Goal: Task Accomplishment & Management: Complete application form

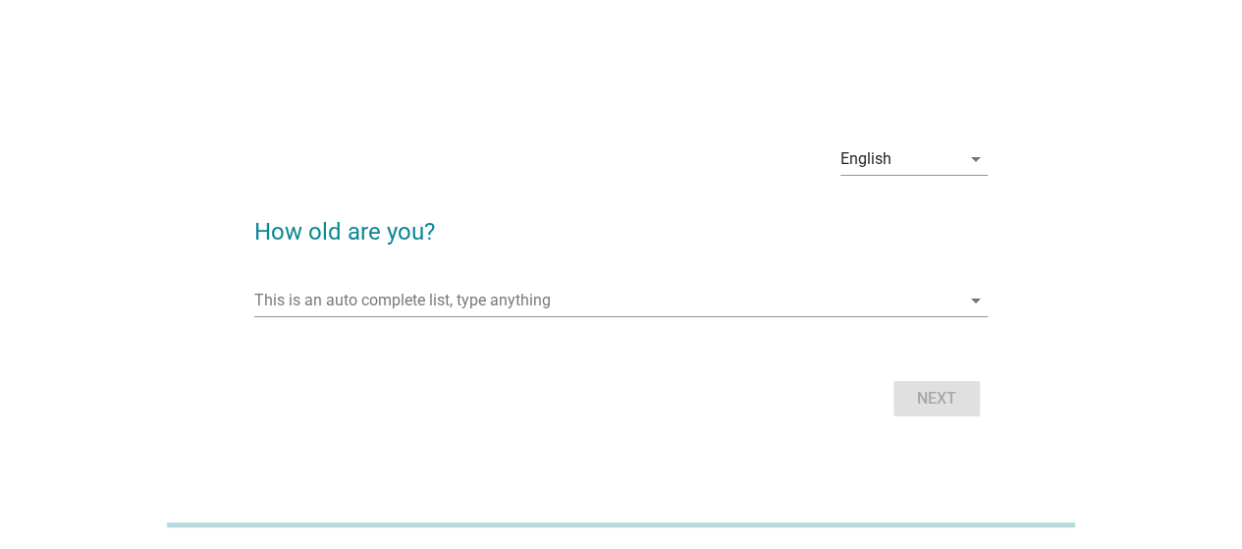
click at [668, 317] on div "This is an auto complete list, type anything arrow_drop_down" at bounding box center [620, 310] width 733 height 51
click at [663, 297] on input "This is an auto complete list, type anything" at bounding box center [607, 300] width 706 height 31
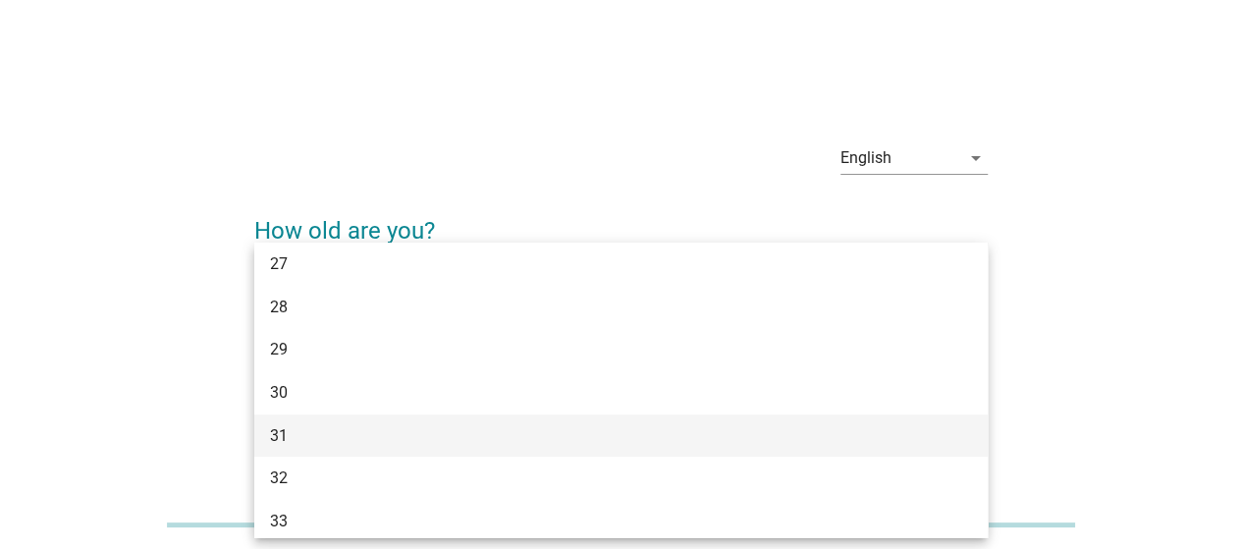
scroll to position [589, 0]
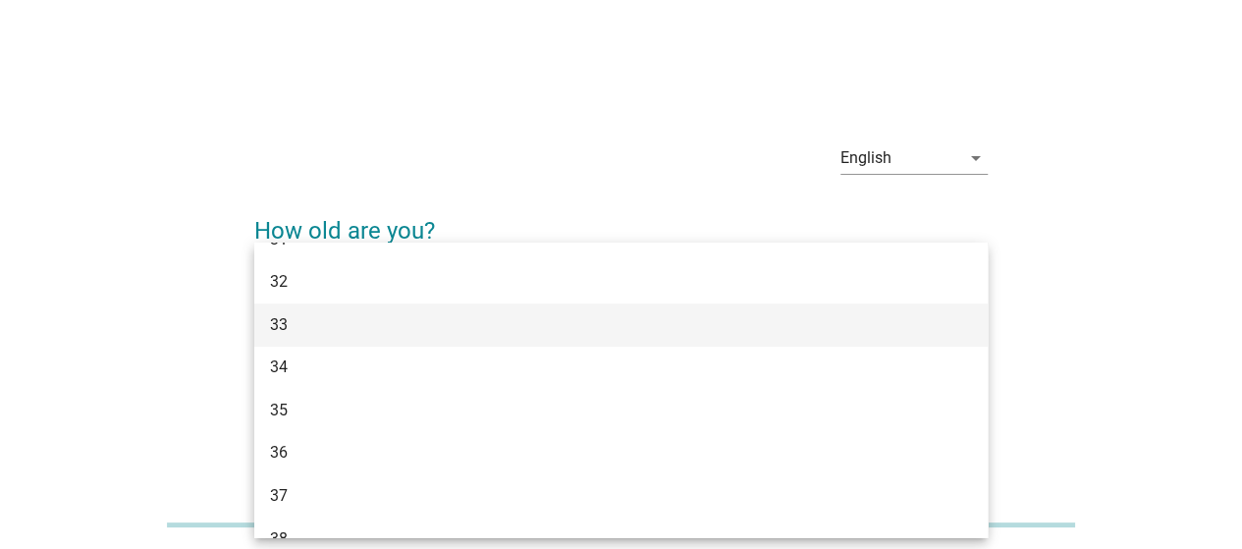
click at [498, 326] on div "33" at bounding box center [591, 325] width 643 height 24
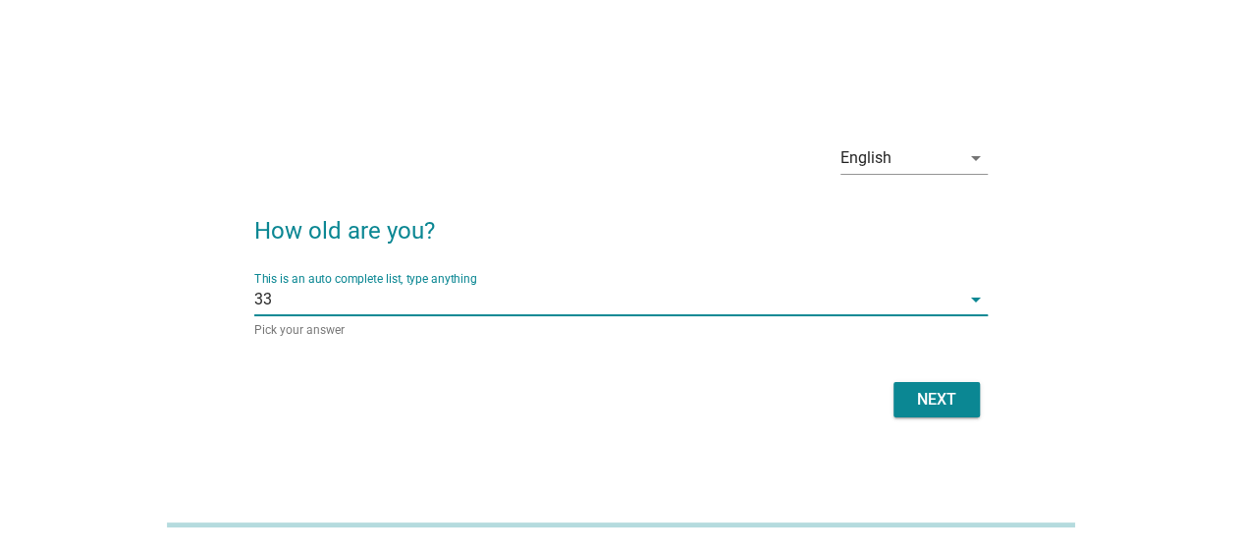
click at [935, 398] on div "Next" at bounding box center [936, 400] width 55 height 24
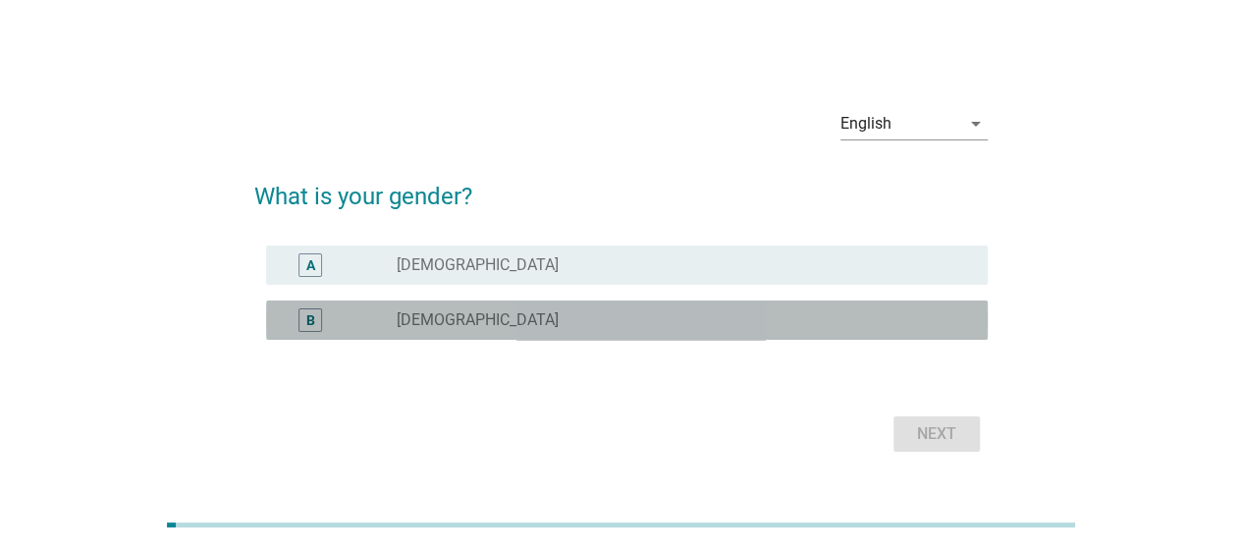
click at [714, 333] on div "B radio_button_unchecked [DEMOGRAPHIC_DATA]" at bounding box center [627, 319] width 722 height 39
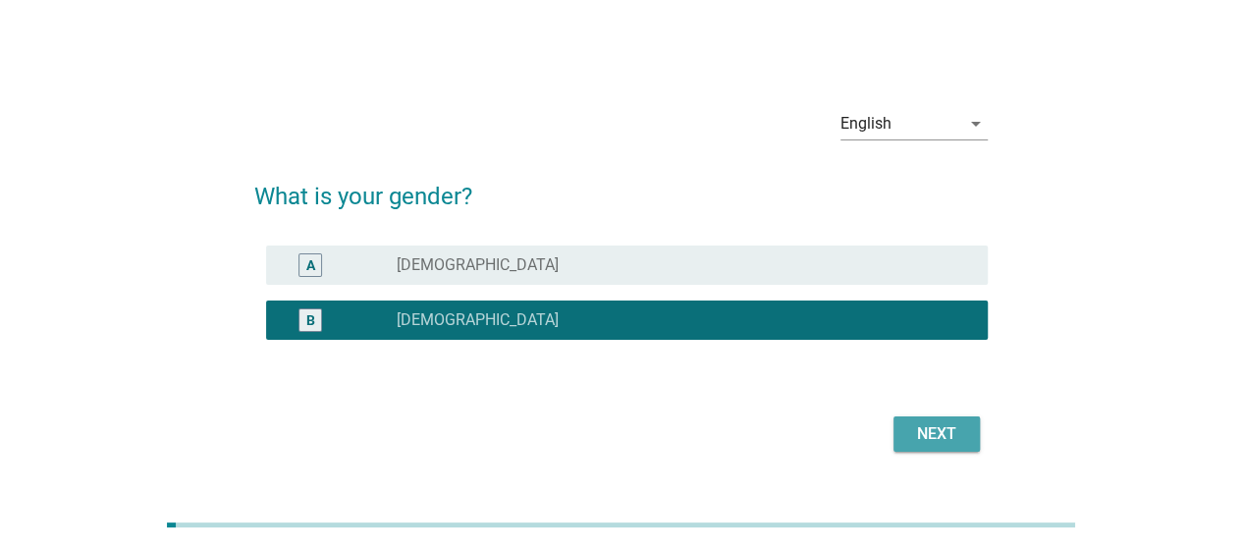
click at [975, 429] on button "Next" at bounding box center [936, 433] width 86 height 35
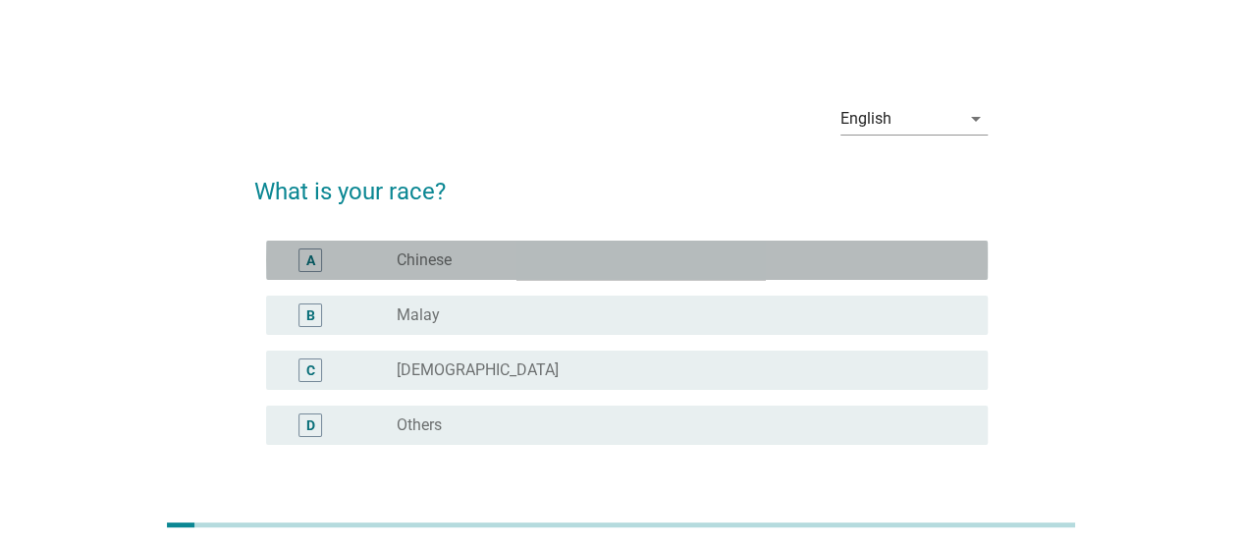
click at [728, 266] on div "radio_button_unchecked Chinese" at bounding box center [677, 260] width 560 height 20
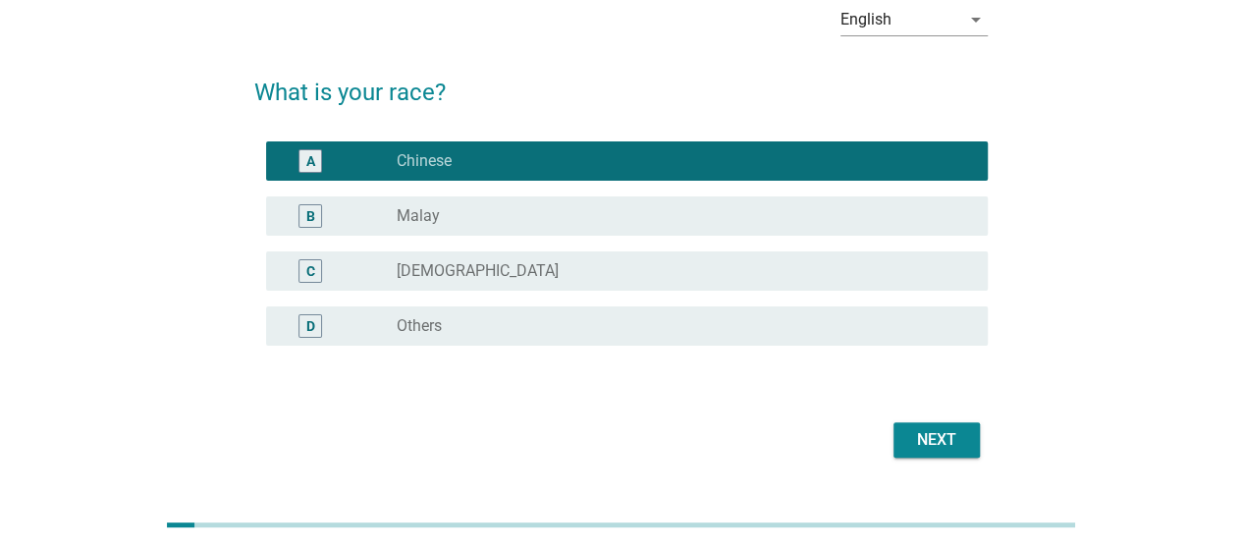
scroll to position [147, 0]
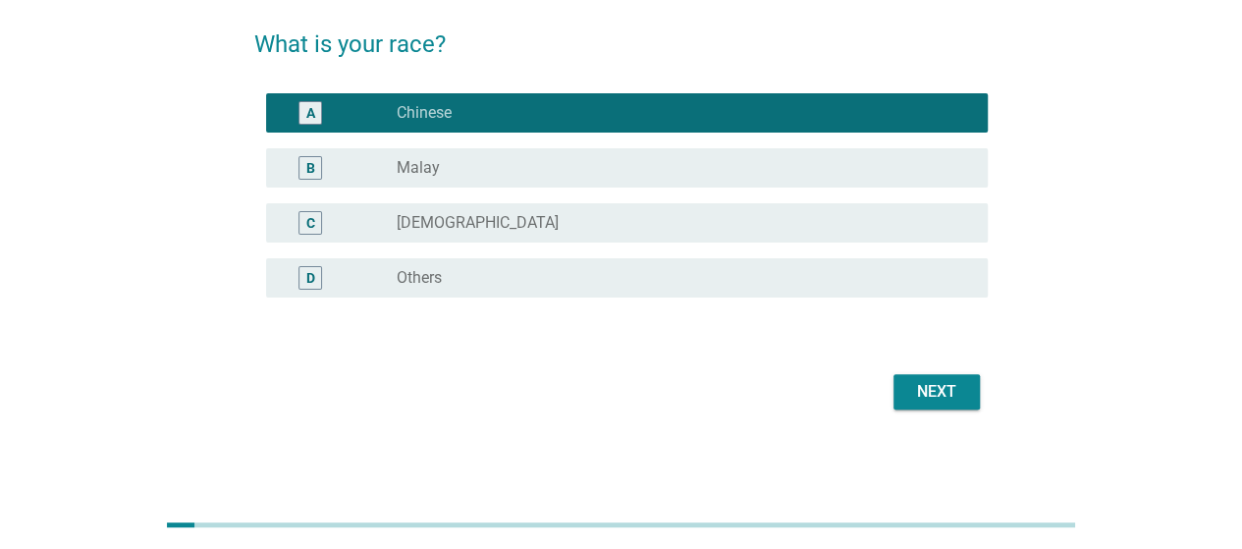
click at [929, 385] on div "Next" at bounding box center [936, 392] width 55 height 24
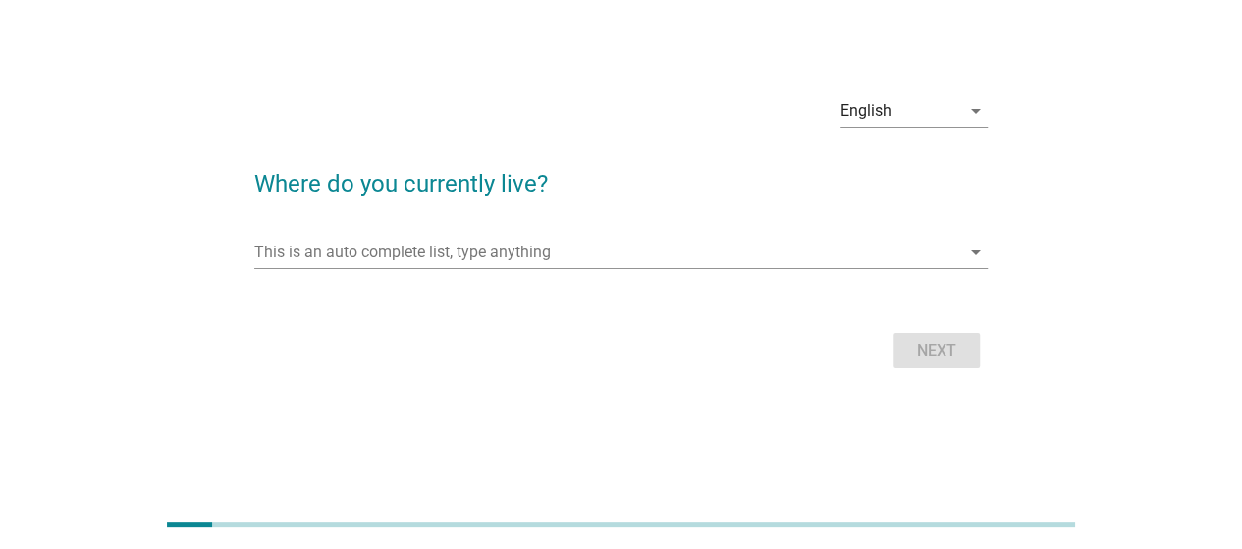
scroll to position [0, 0]
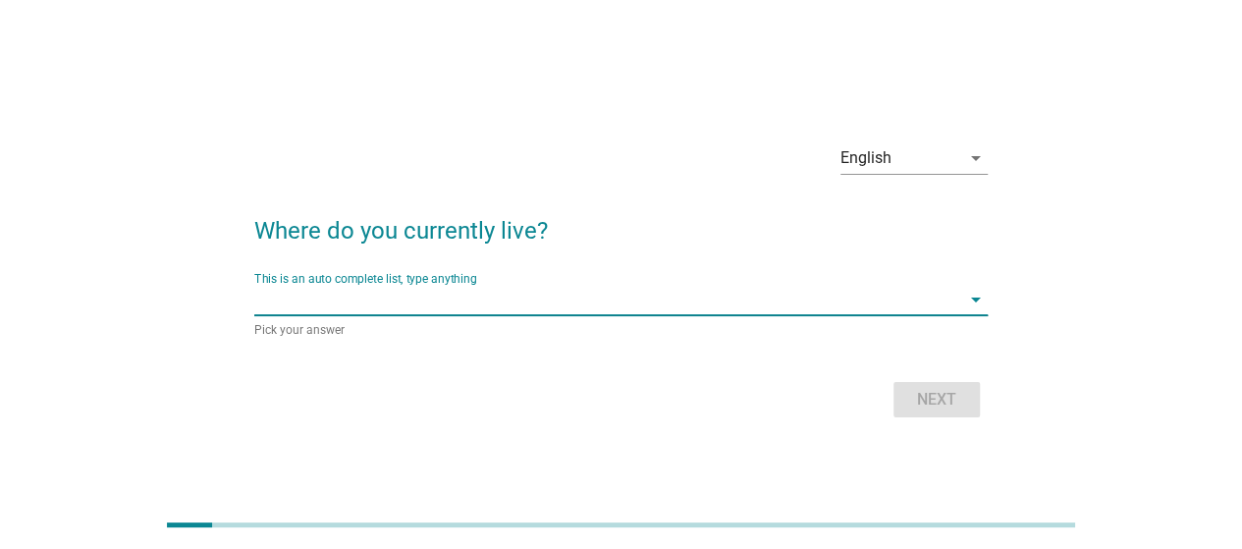
click at [613, 301] on input "This is an auto complete list, type anything" at bounding box center [607, 299] width 706 height 31
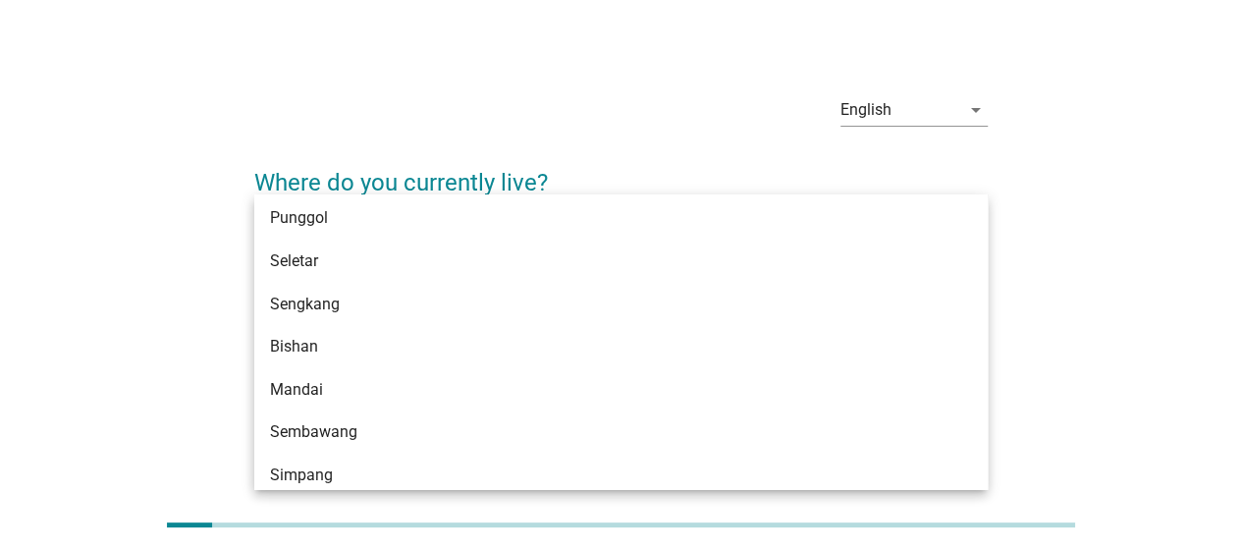
scroll to position [1387, 0]
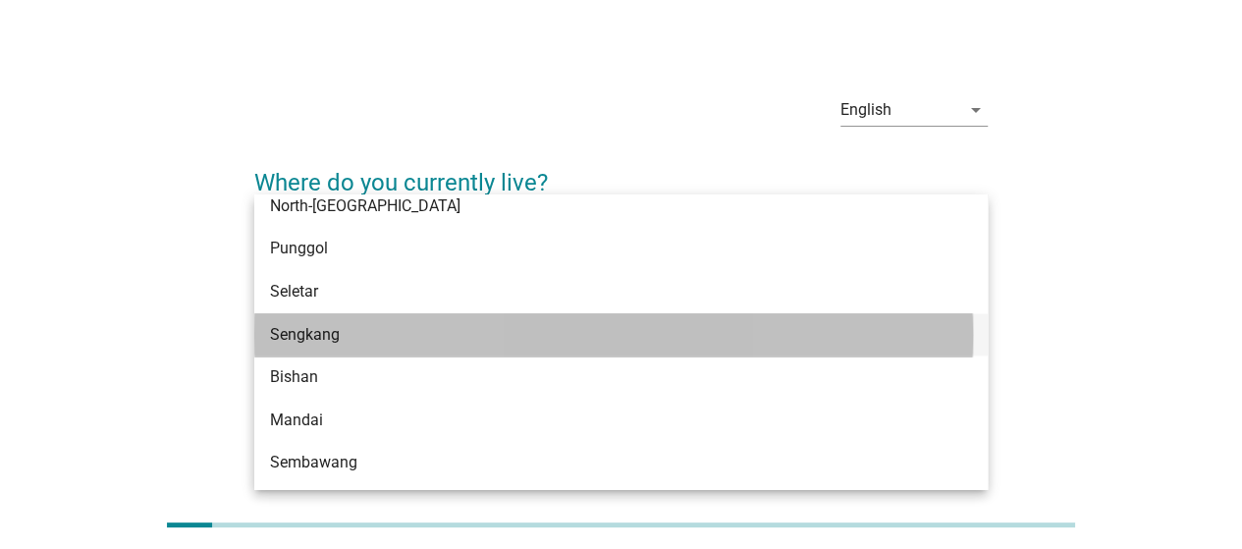
click at [518, 313] on div "Sengkang" at bounding box center [620, 334] width 733 height 43
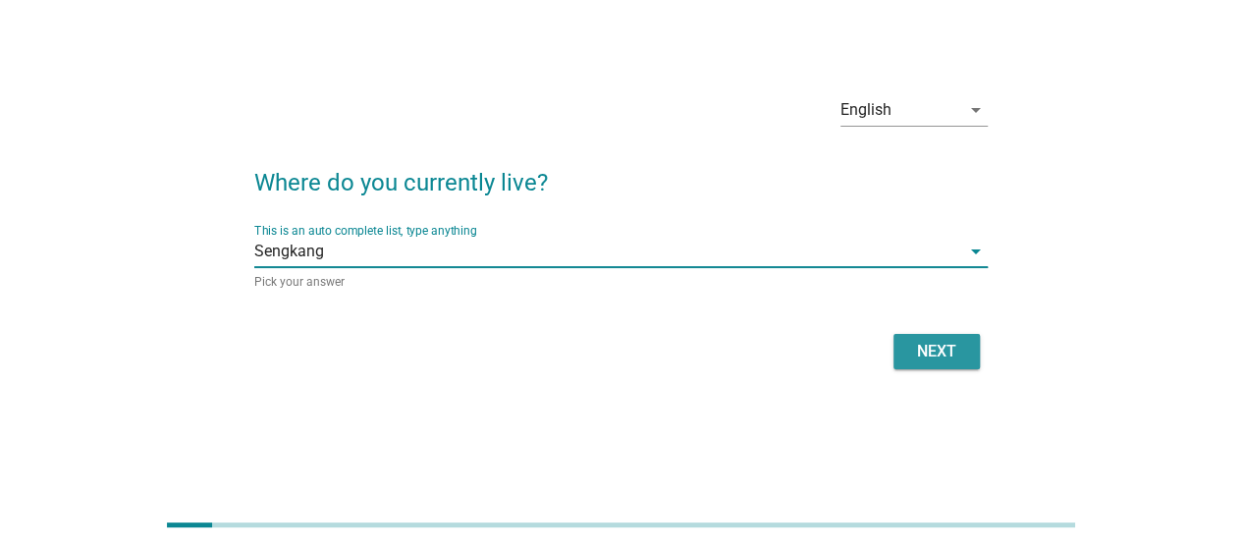
click at [933, 353] on div "Next" at bounding box center [936, 352] width 55 height 24
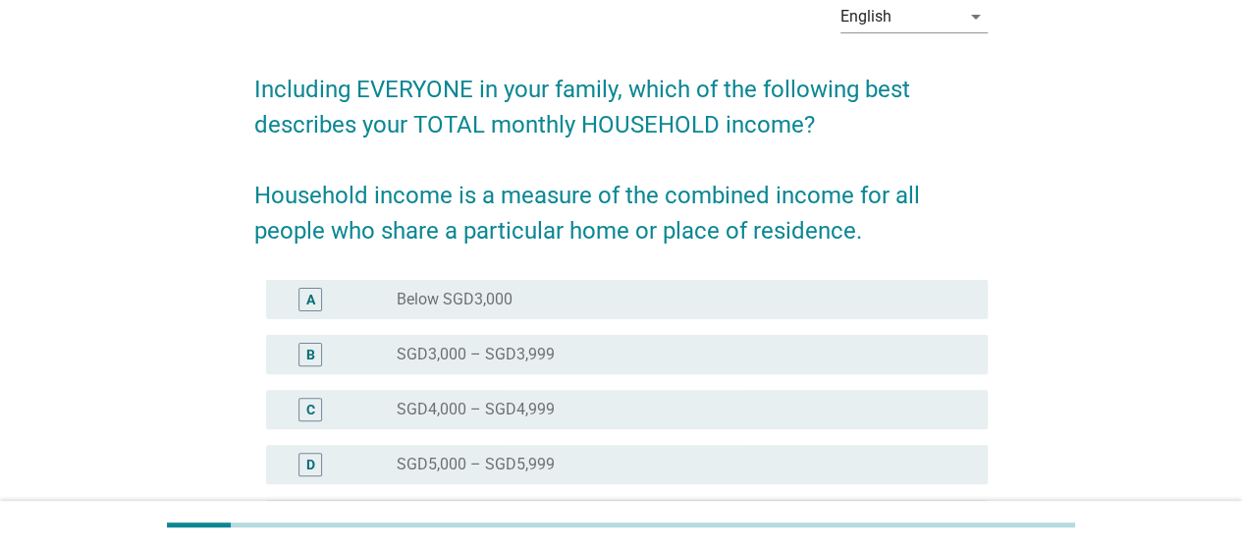
scroll to position [196, 0]
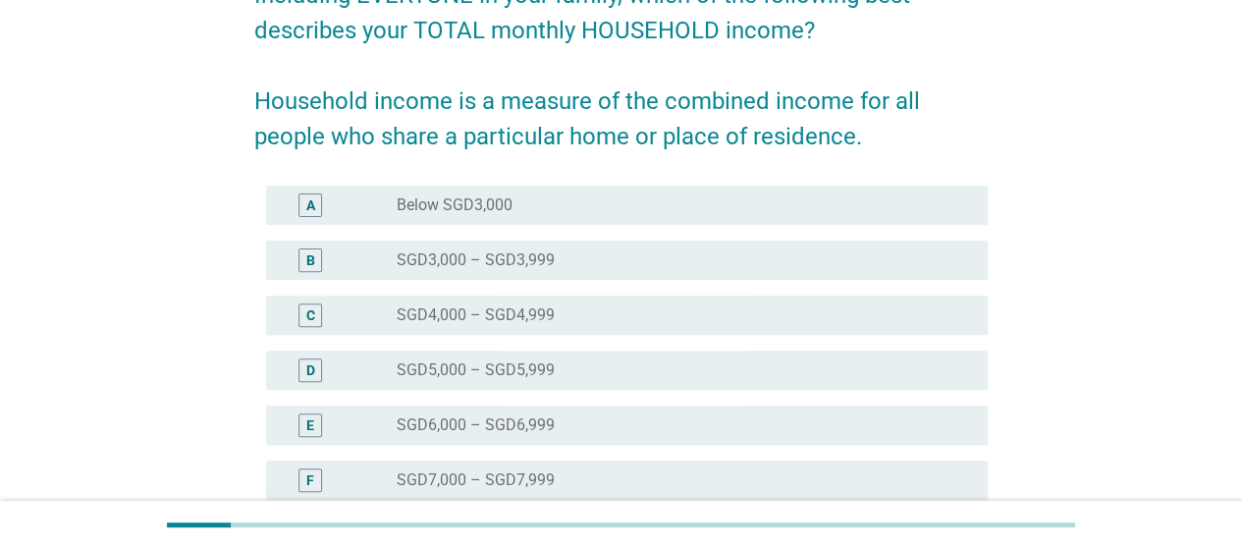
click at [668, 390] on div "D radio_button_unchecked SGD5,000 – SGD5,999" at bounding box center [620, 370] width 733 height 55
click at [669, 414] on div "radio_button_unchecked SGD6,000 – SGD6,999" at bounding box center [684, 425] width 575 height 24
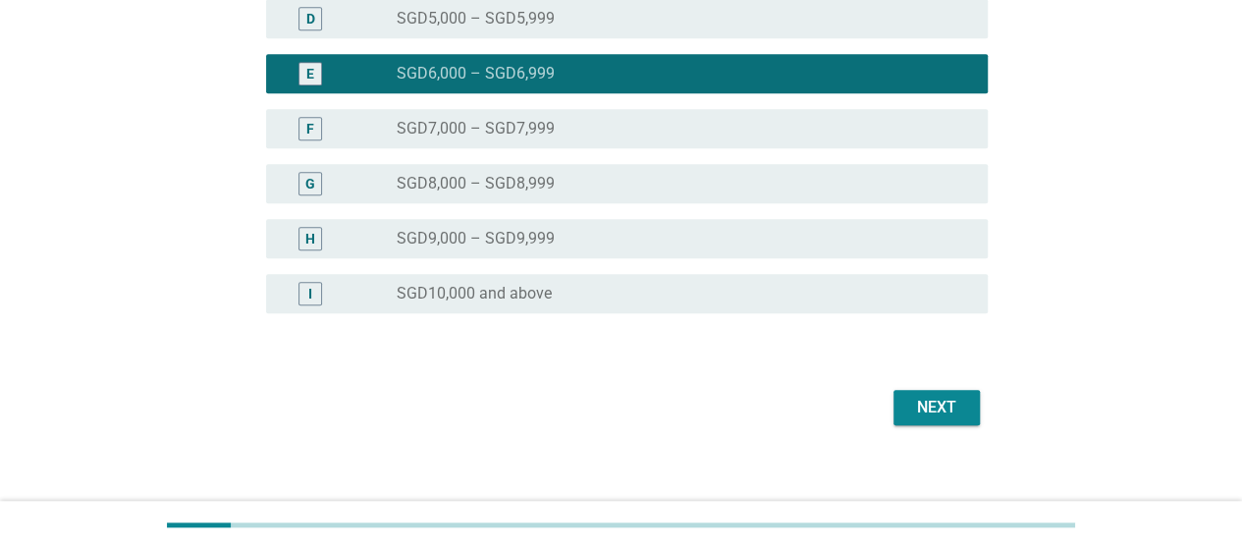
scroll to position [564, 0]
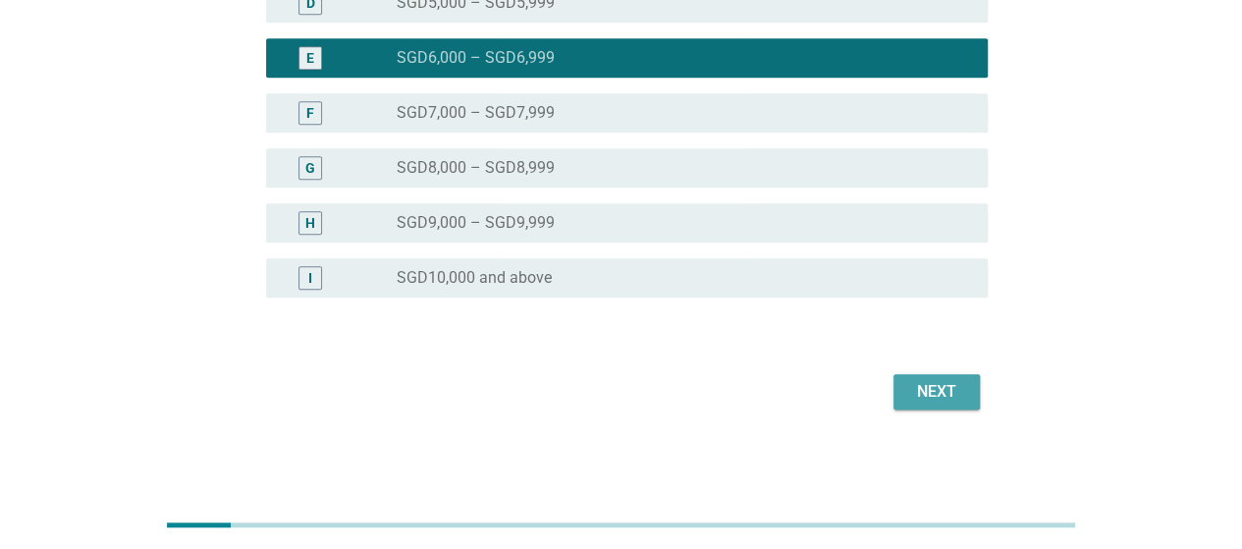
click at [914, 376] on button "Next" at bounding box center [936, 391] width 86 height 35
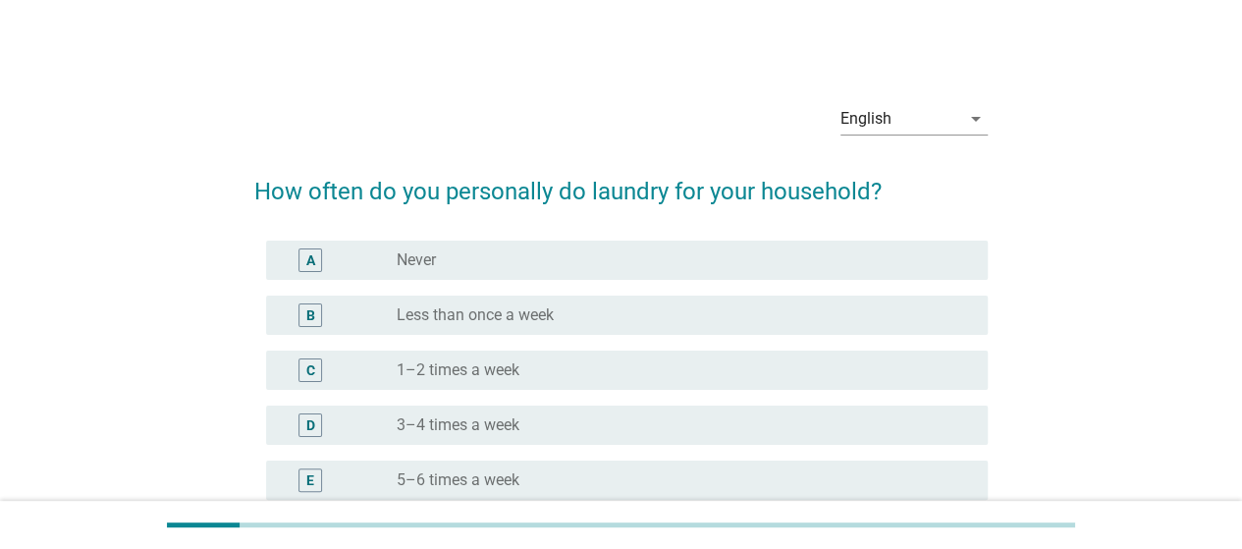
click at [581, 374] on div "radio_button_unchecked 1–2 times a week" at bounding box center [677, 370] width 560 height 20
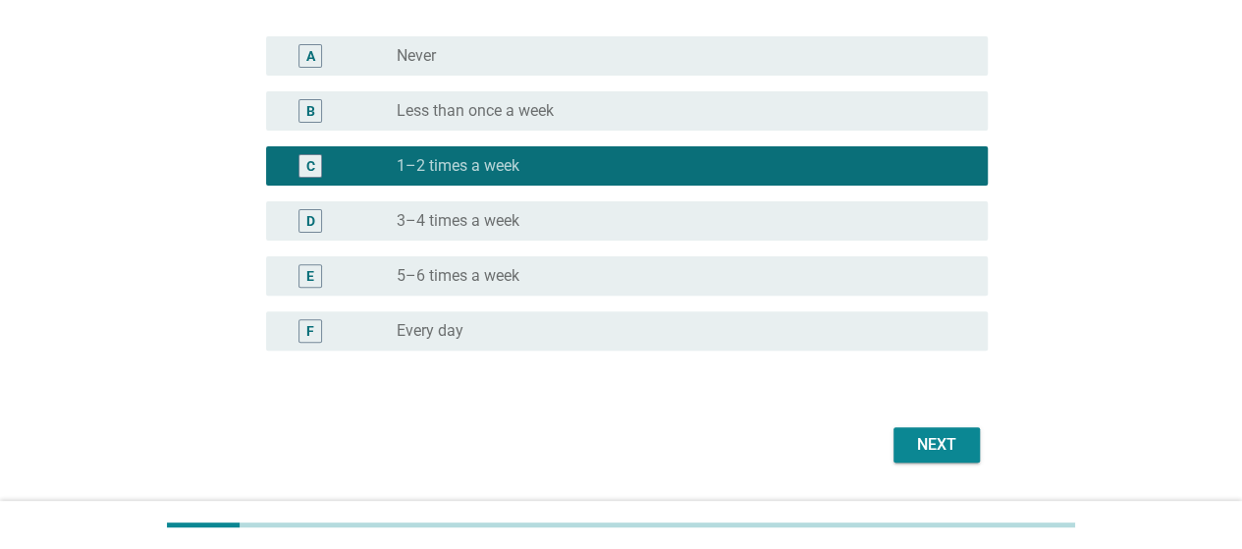
scroll to position [257, 0]
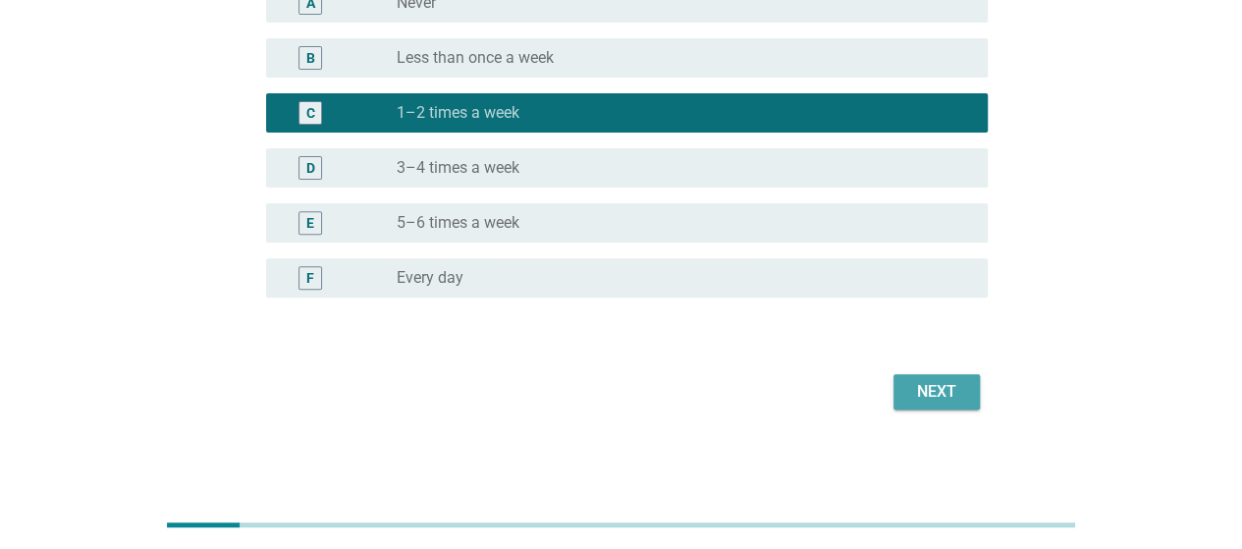
click at [942, 393] on div "Next" at bounding box center [936, 392] width 55 height 24
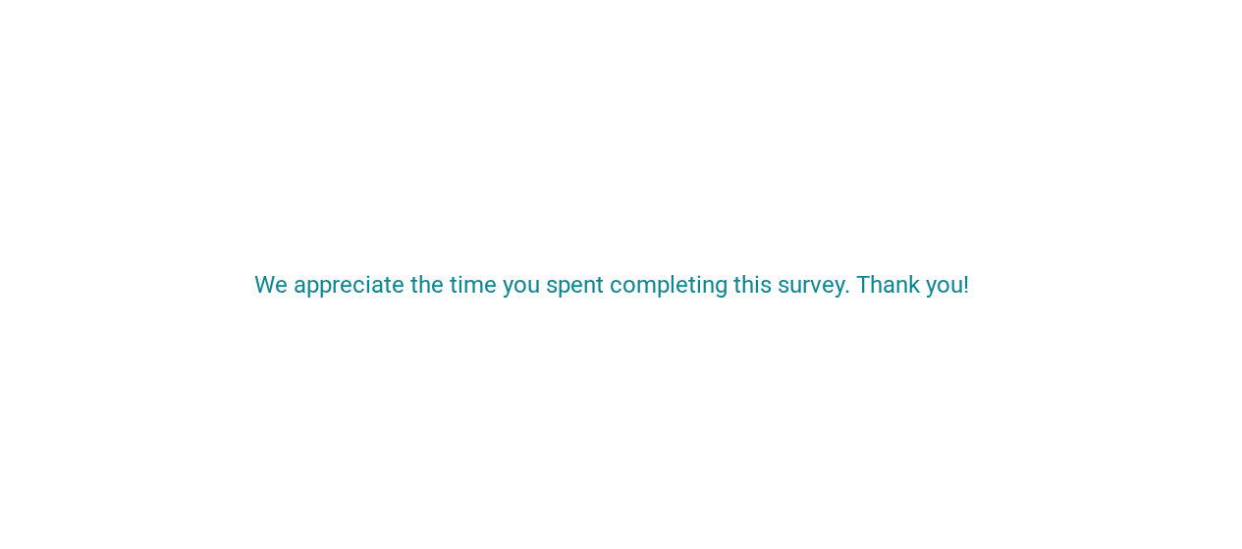
scroll to position [0, 0]
